Goal: Task Accomplishment & Management: Manage account settings

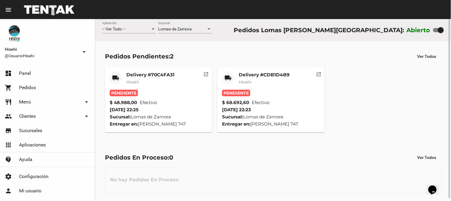
click at [286, 76] on mat-card-title "Delivery #CDB1D4B9" at bounding box center [264, 75] width 51 height 6
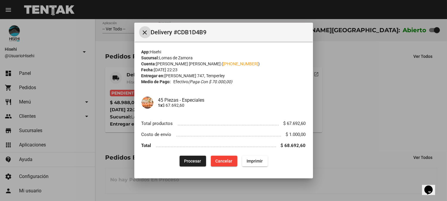
click at [229, 162] on span "Cancelar" at bounding box center [223, 160] width 17 height 5
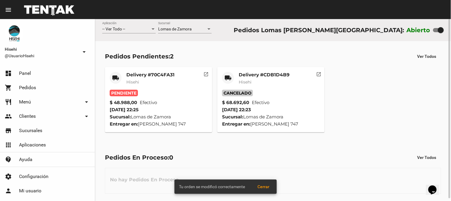
click at [128, 74] on mat-card-title "Delivery #70C4FA31" at bounding box center [150, 75] width 48 height 6
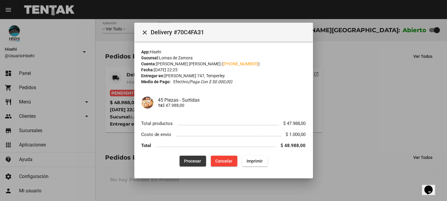
click at [195, 161] on span "Procesar" at bounding box center [192, 160] width 17 height 5
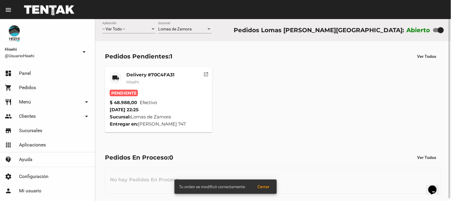
click at [143, 79] on mat-card-subtitle "Hisehi" at bounding box center [150, 82] width 48 height 6
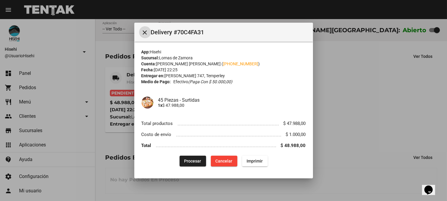
click at [188, 162] on span "Procesar" at bounding box center [192, 160] width 17 height 5
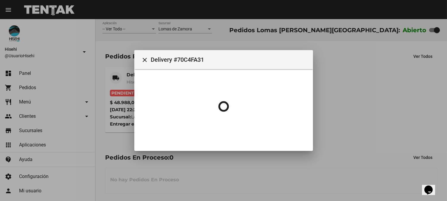
click at [124, 171] on div at bounding box center [223, 100] width 447 height 201
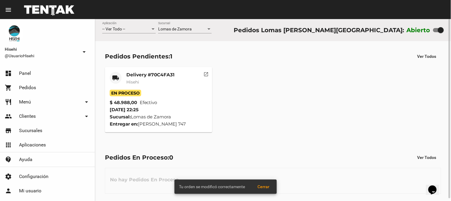
drag, startPoint x: 142, startPoint y: 82, endPoint x: 148, endPoint y: 82, distance: 5.4
click at [148, 82] on mat-card-subtitle "Hisehi" at bounding box center [150, 82] width 48 height 6
